Goal: Transaction & Acquisition: Purchase product/service

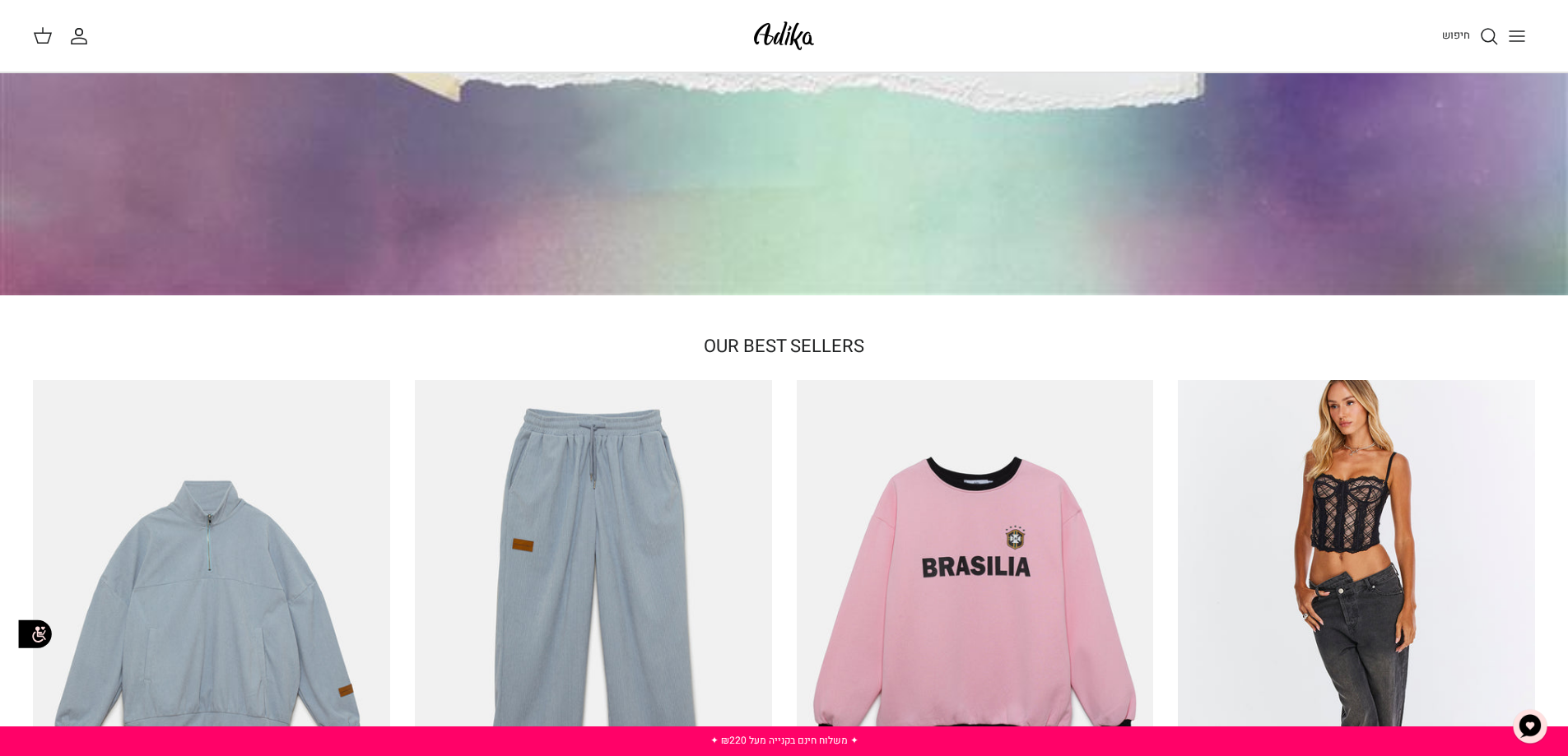
scroll to position [329, 0]
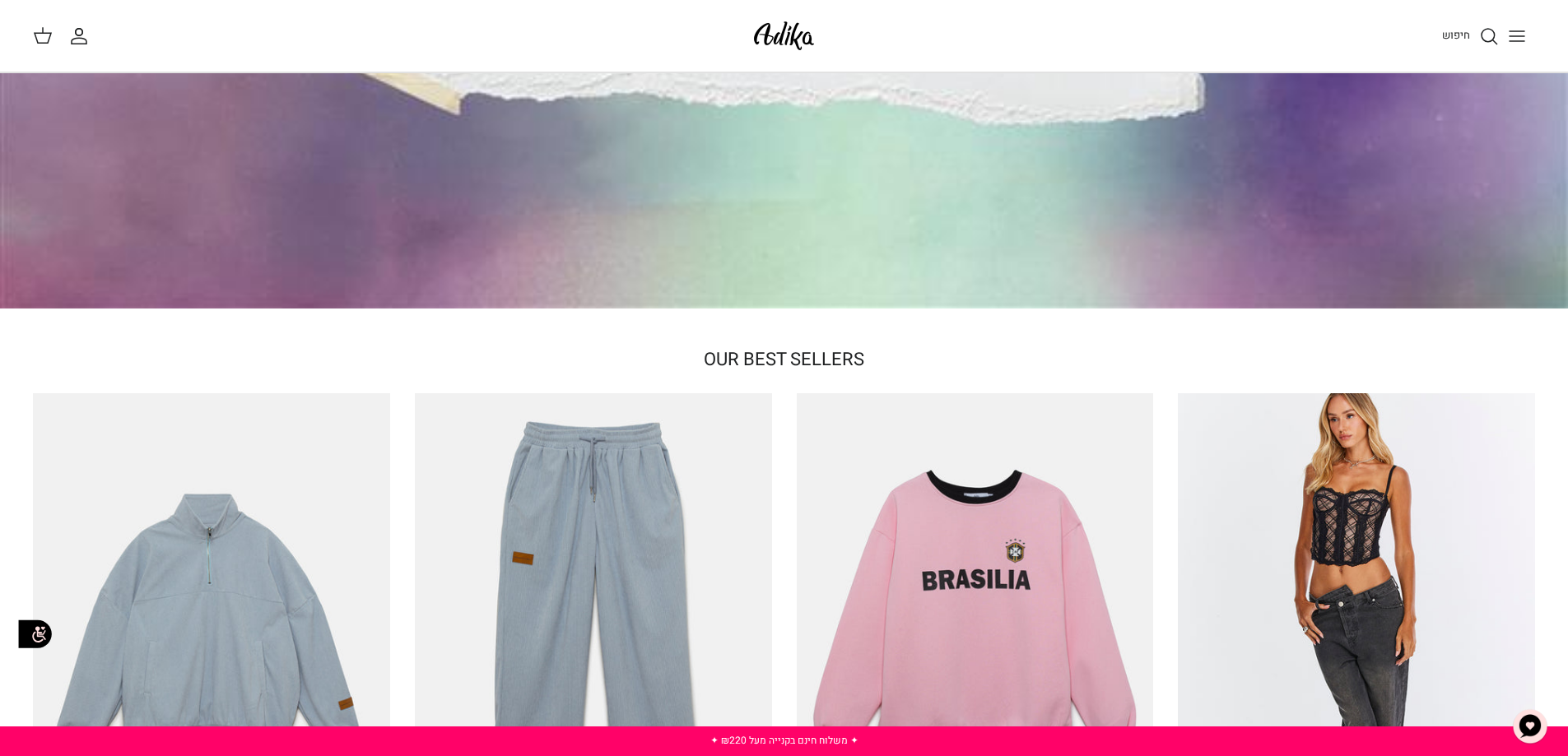
click at [1521, 31] on line "Toggle menu" at bounding box center [1517, 31] width 15 height 0
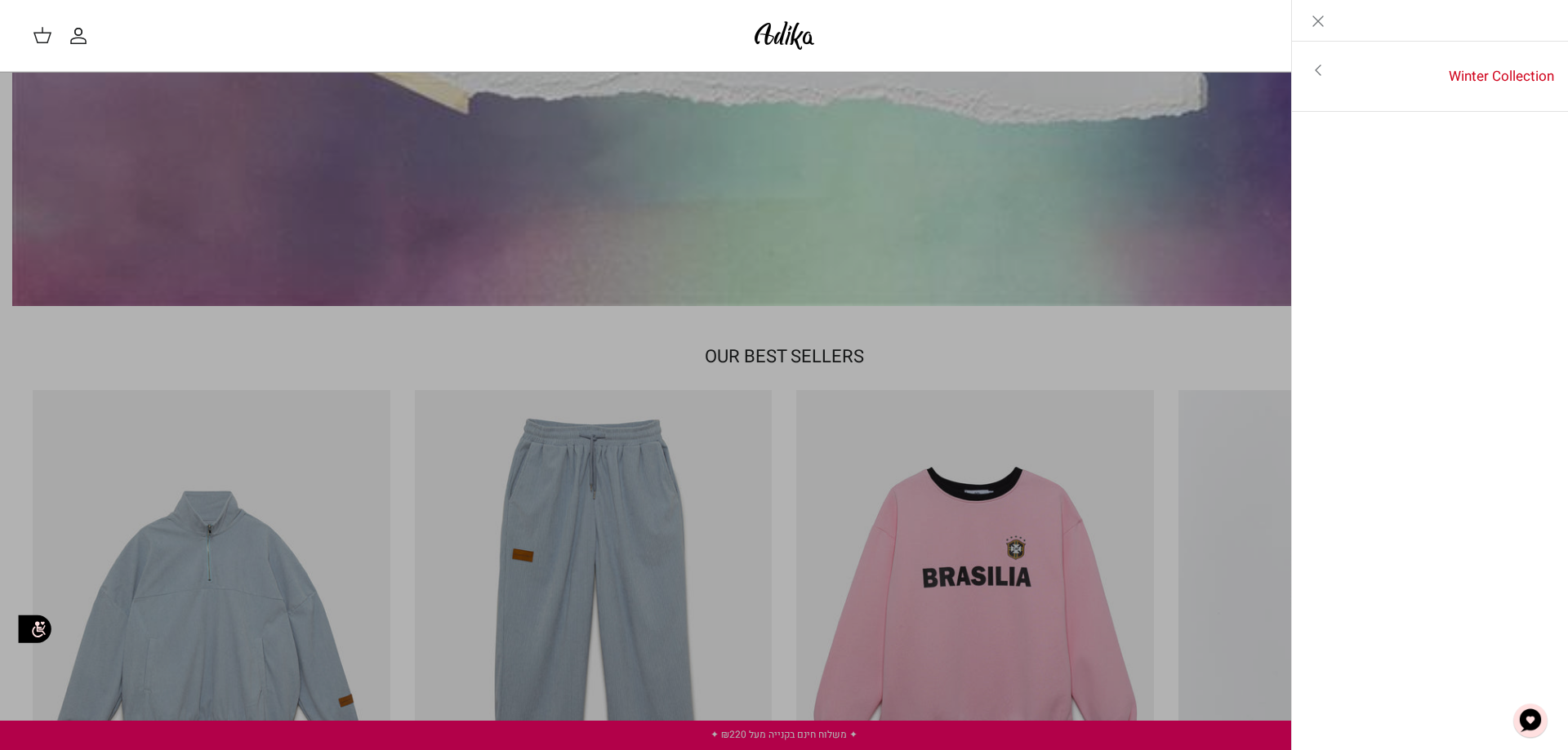
click at [1136, 129] on link "Toggle menu" at bounding box center [784, 375] width 1568 height 750
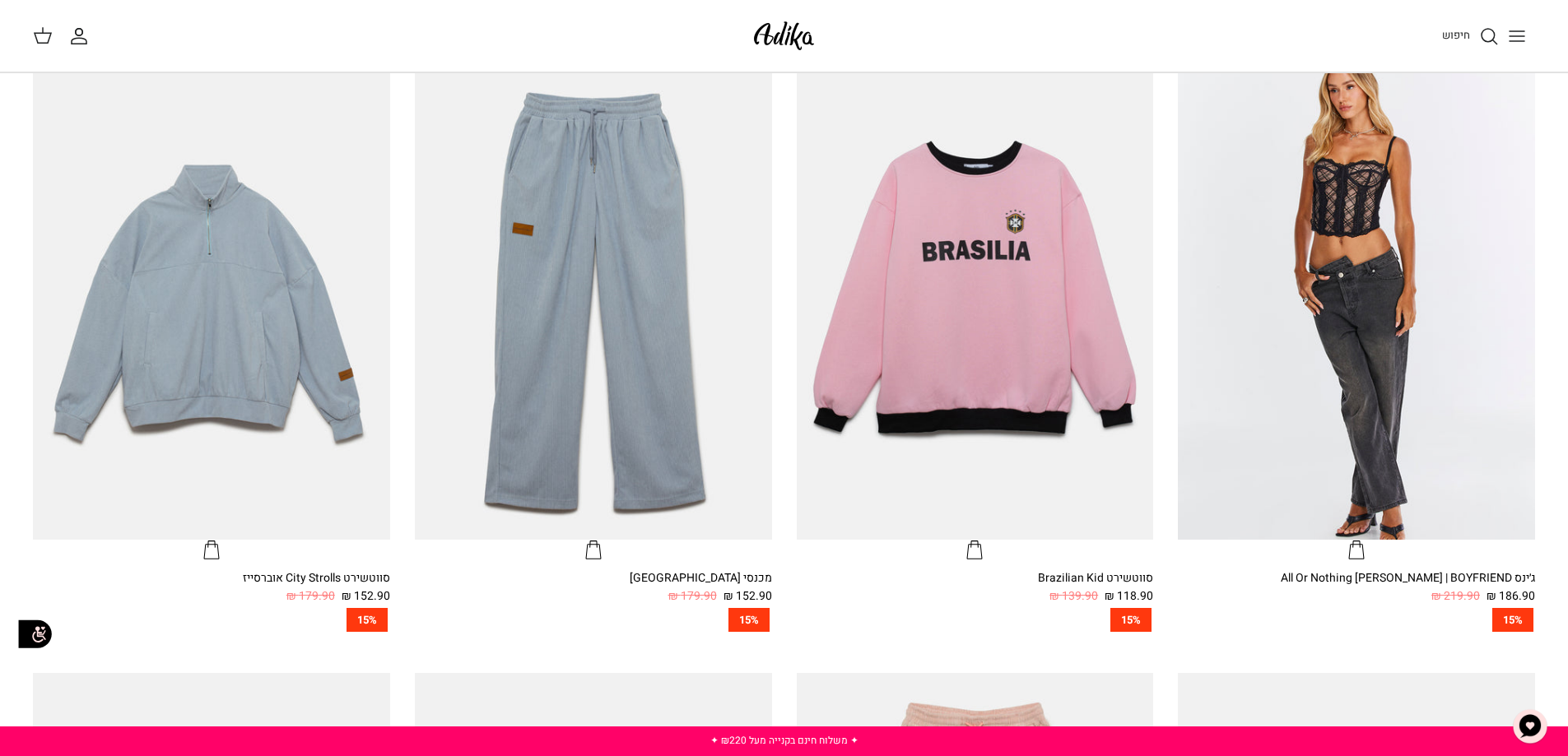
scroll to position [247, 0]
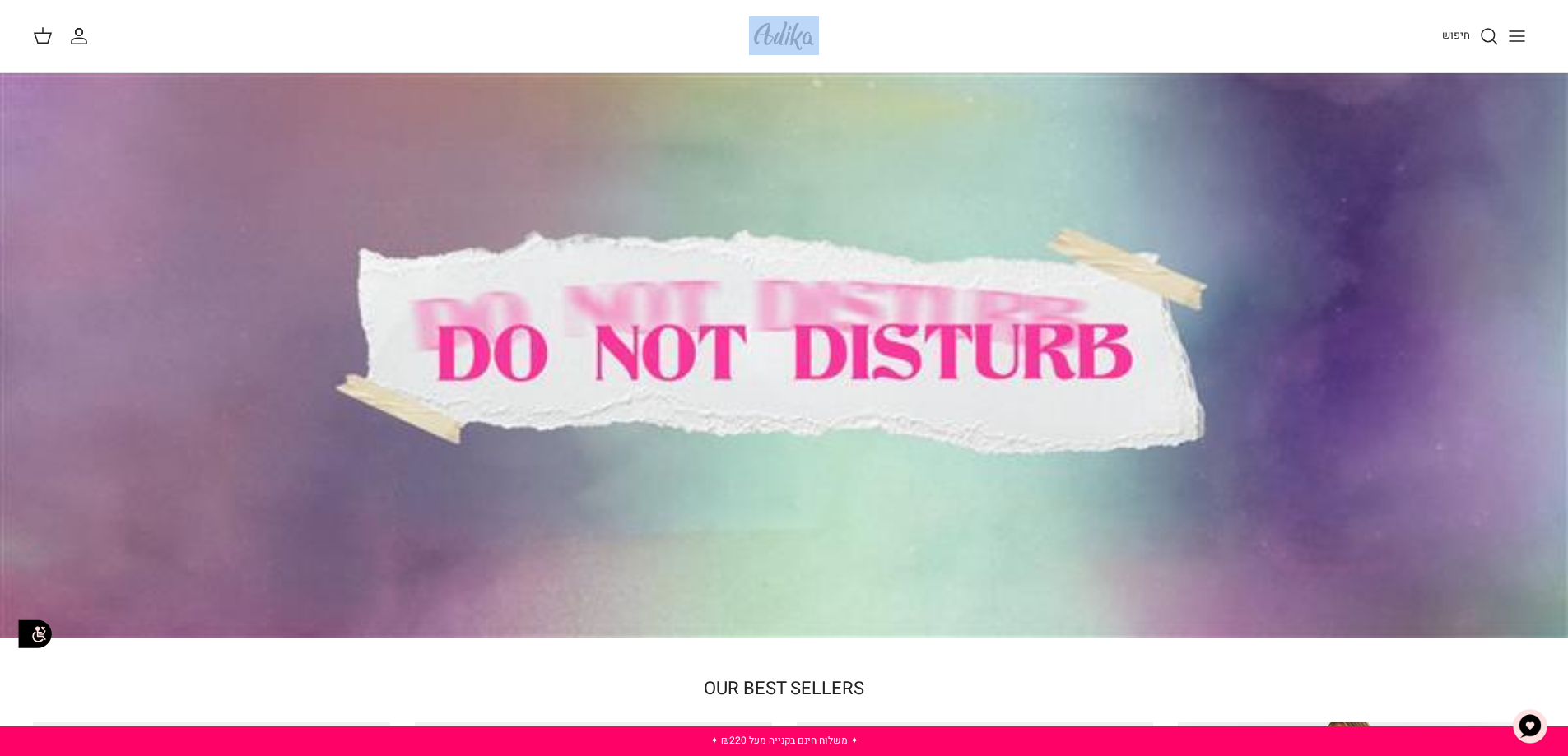
drag, startPoint x: 732, startPoint y: 31, endPoint x: 911, endPoint y: 44, distance: 179.5
click at [894, 44] on div "חיפוש החשבון שלי חיפוש" at bounding box center [784, 36] width 1568 height 72
copy div "החשבון שלי חיפוש"
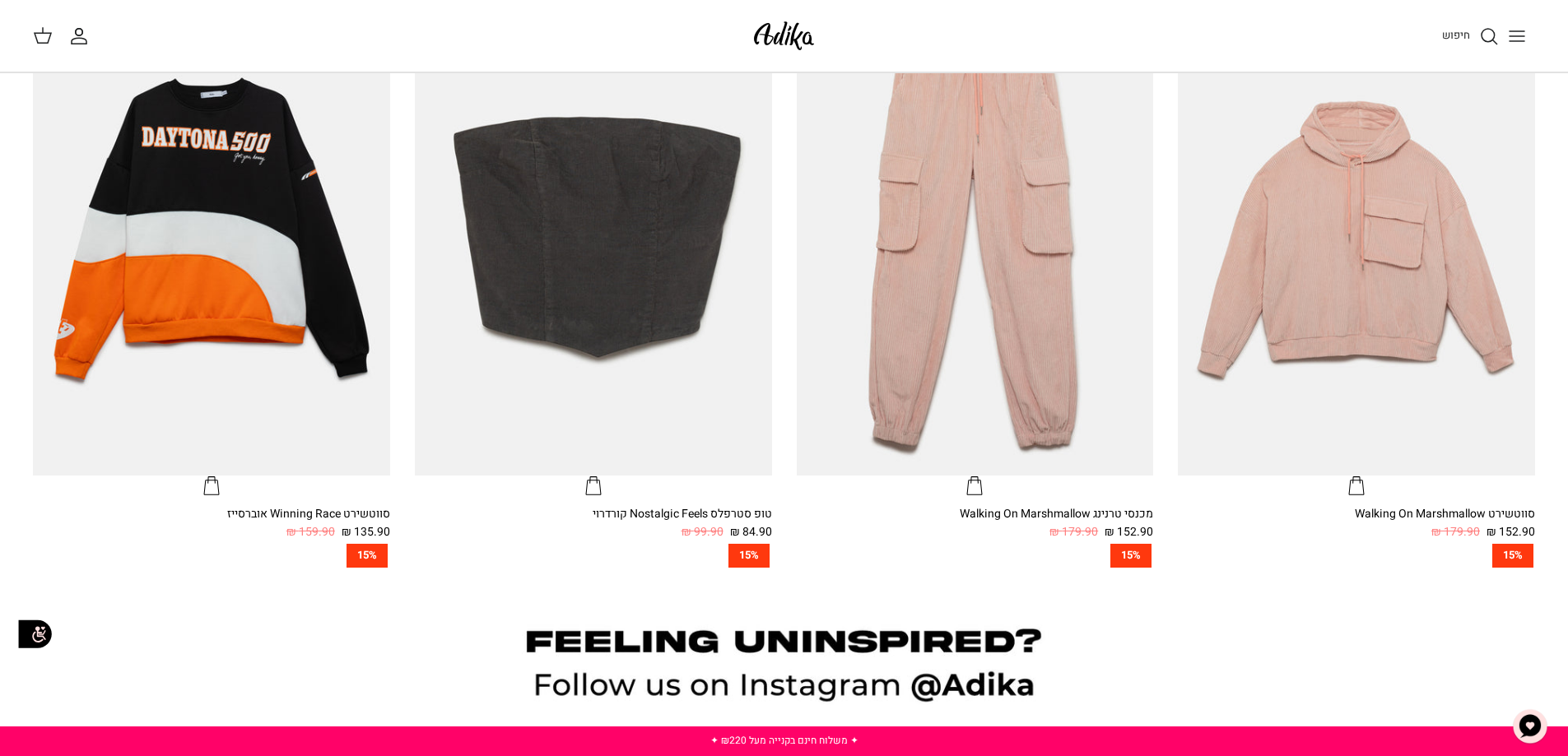
click at [1519, 48] on button "Toggle menu" at bounding box center [1517, 36] width 36 height 36
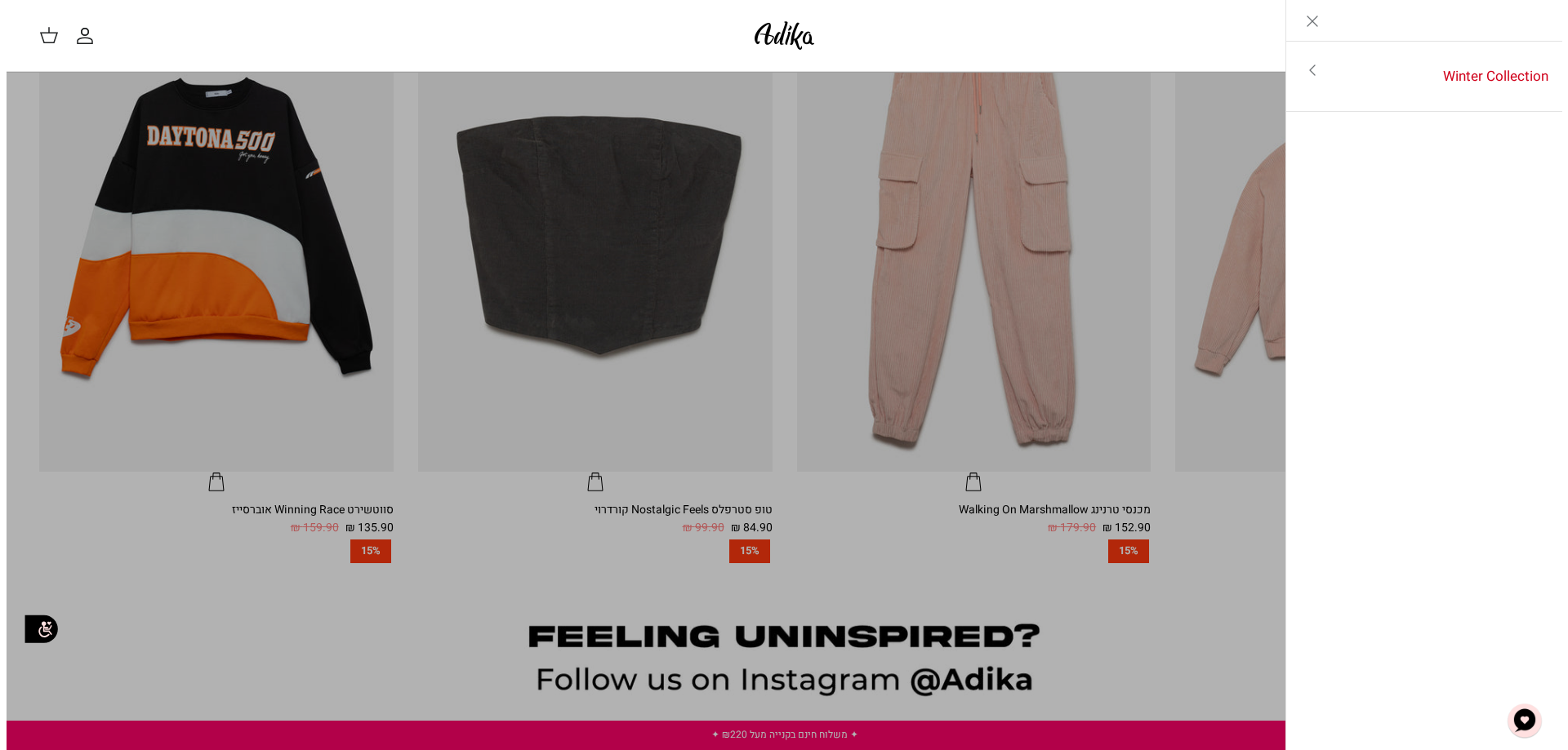
scroll to position [1325, 0]
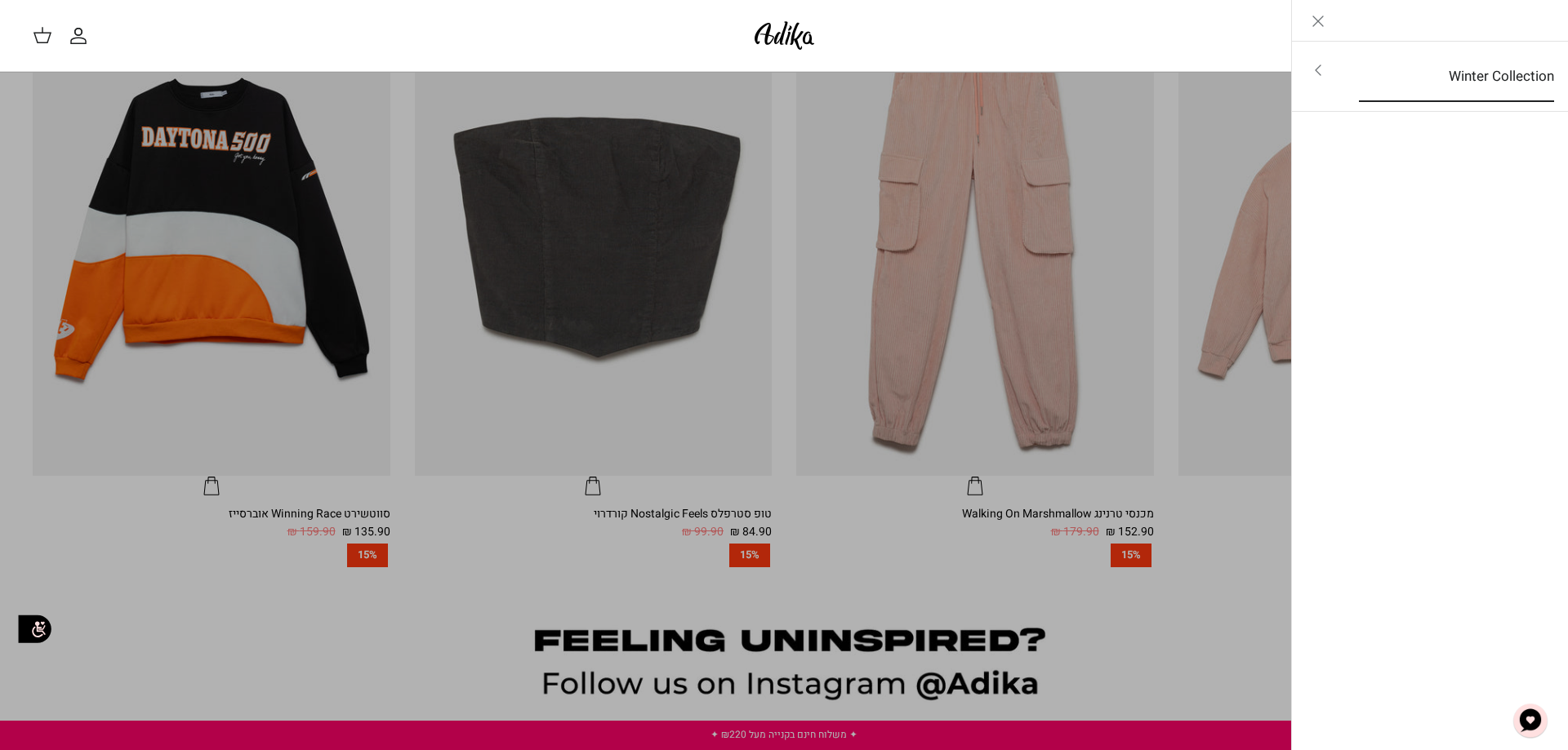
click at [1490, 71] on link "Winter Collection" at bounding box center [1457, 77] width 225 height 51
click at [1490, 71] on link "לכל הפריטים" at bounding box center [1431, 72] width 261 height 41
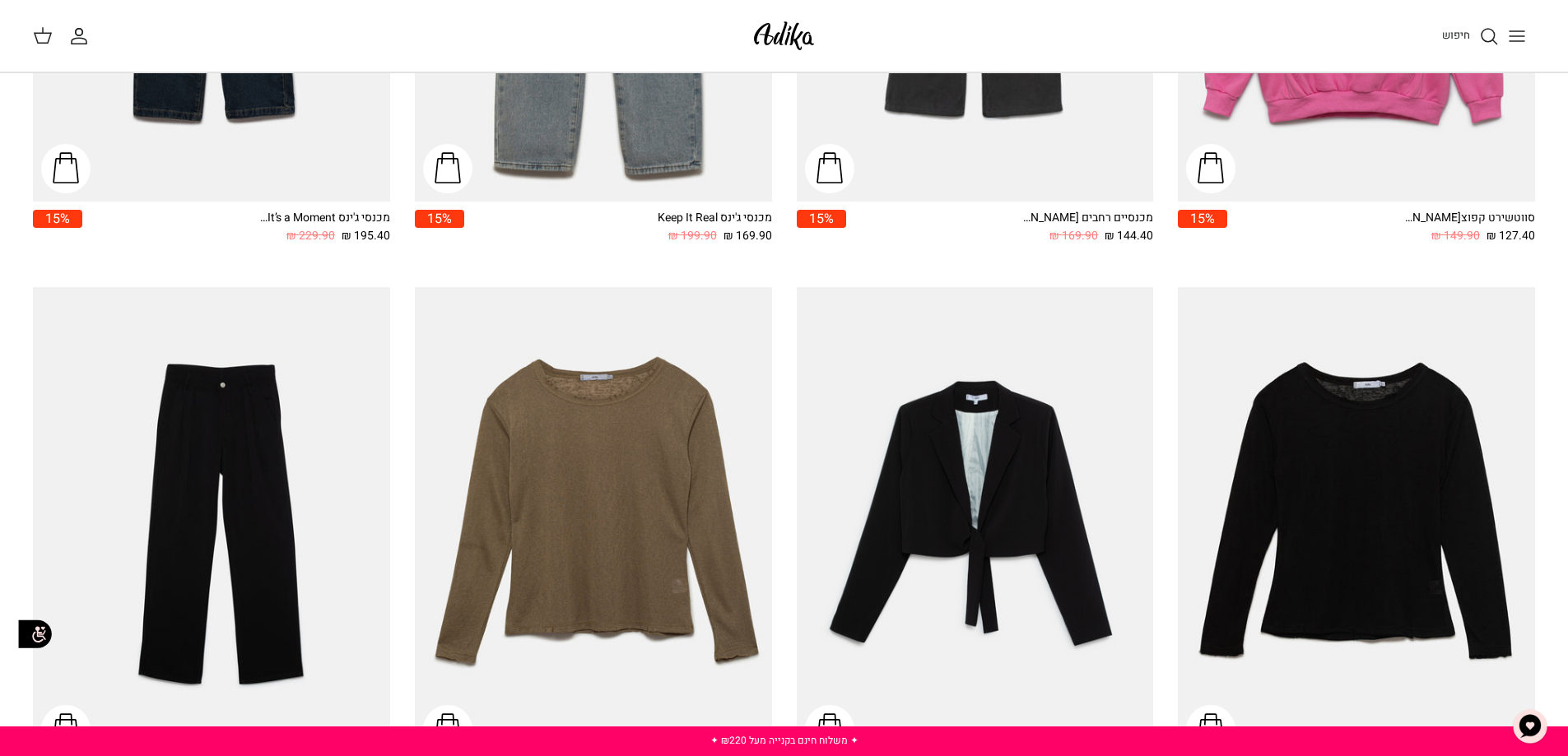
scroll to position [2824, 0]
